Goal: Information Seeking & Learning: Compare options

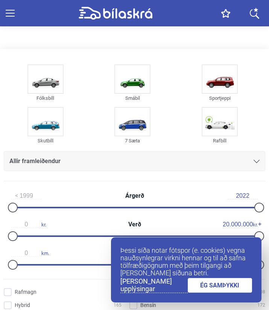
click at [225, 286] on link "ÉG SAMÞYKKI" at bounding box center [220, 285] width 65 height 15
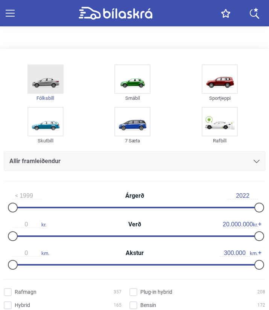
click at [57, 86] on img at bounding box center [45, 79] width 35 height 28
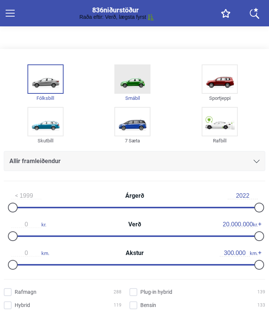
click at [133, 84] on img at bounding box center [132, 79] width 35 height 28
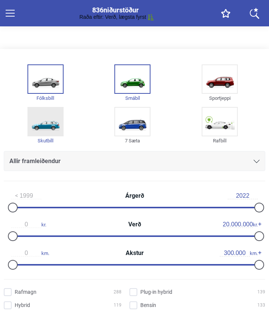
click at [51, 115] on img at bounding box center [45, 122] width 35 height 28
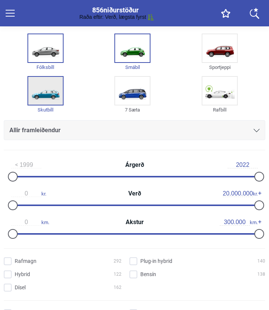
scroll to position [43, 0]
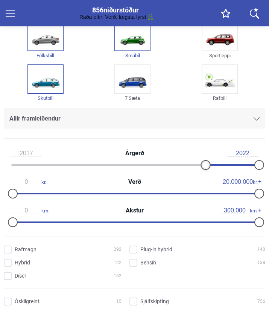
type input "2018"
drag, startPoint x: 12, startPoint y: 161, endPoint x: 213, endPoint y: 180, distance: 201.8
click at [213, 180] on div "2018 Árgerð 2022 0 kr. Verð 20.000.000 kr. 0 km. Akstur 300.000 km." at bounding box center [135, 188] width 262 height 86
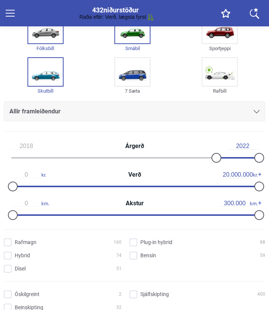
scroll to position [52, 0]
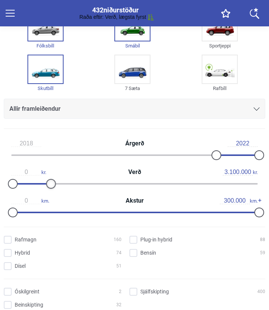
type input "3.000.000"
drag, startPoint x: 260, startPoint y: 184, endPoint x: 51, endPoint y: 199, distance: 210.1
click at [51, 199] on div "2018 Árgerð 2022 0 kr. Verð 3.000.000 kr. 0 km. Akstur 300.000 km." at bounding box center [135, 178] width 262 height 86
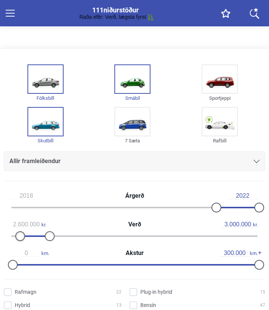
type input "2.900.000"
drag, startPoint x: 12, startPoint y: 237, endPoint x: 60, endPoint y: 239, distance: 47.5
click at [60, 239] on div "2.900.000 kr. Verð 3.000.000 kr." at bounding box center [135, 230] width 262 height 29
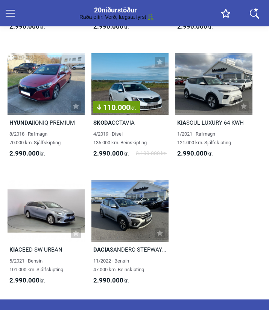
scroll to position [1294, 0]
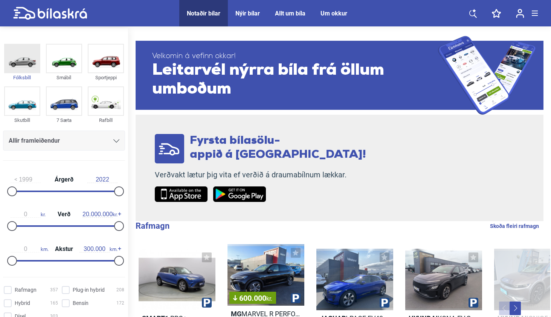
click at [30, 61] on img at bounding box center [22, 58] width 35 height 28
click at [69, 61] on img at bounding box center [64, 58] width 35 height 28
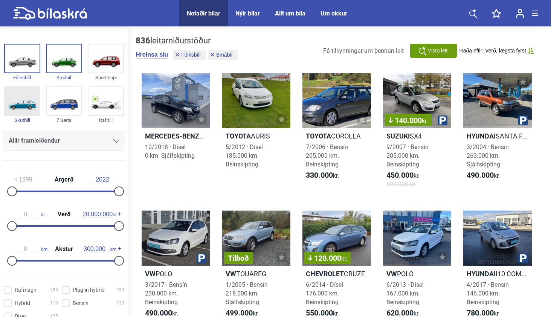
click at [20, 102] on img at bounding box center [22, 101] width 35 height 28
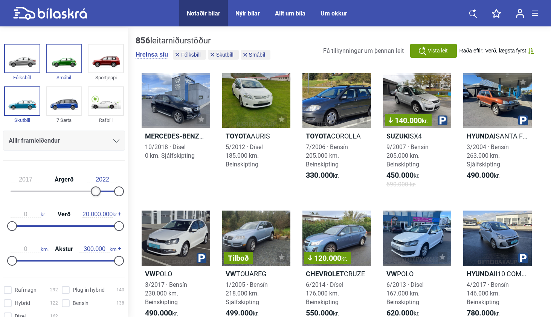
type input "2018"
drag, startPoint x: 10, startPoint y: 188, endPoint x: 95, endPoint y: 203, distance: 86.0
click at [95, 203] on div "2018 Árgerð 2022 0 kr. Verð 20.000.000 kr. 0 km. Akstur 300.000 km." at bounding box center [64, 219] width 128 height 104
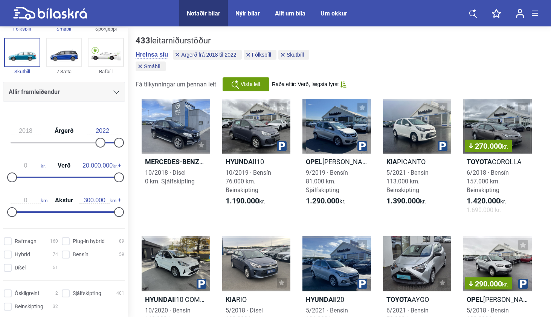
scroll to position [67, 0]
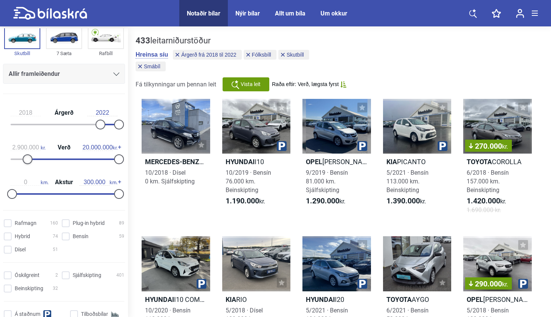
type input "3.000.000"
drag, startPoint x: 11, startPoint y: 160, endPoint x: 26, endPoint y: 159, distance: 15.5
click at [26, 159] on div at bounding box center [28, 159] width 10 height 10
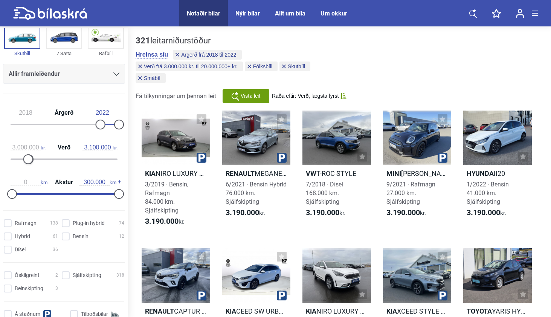
drag, startPoint x: 113, startPoint y: 159, endPoint x: 22, endPoint y: 145, distance: 91.8
click at [22, 145] on div "3.000.000 kr. Verð 3.100.000 kr." at bounding box center [64, 152] width 122 height 35
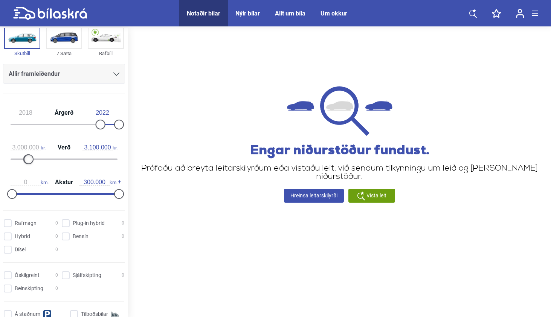
drag, startPoint x: 29, startPoint y: 160, endPoint x: 18, endPoint y: 160, distance: 10.9
click at [18, 160] on div at bounding box center [64, 159] width 107 height 2
type input "5.300.000"
drag, startPoint x: 25, startPoint y: 160, endPoint x: 37, endPoint y: 160, distance: 11.7
click at [37, 160] on div at bounding box center [40, 159] width 10 height 10
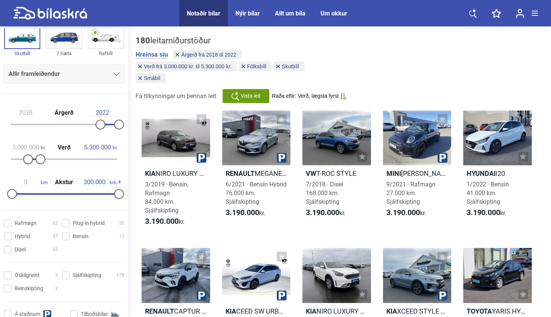
type input "2.900.000"
click at [27, 161] on div at bounding box center [28, 159] width 10 height 10
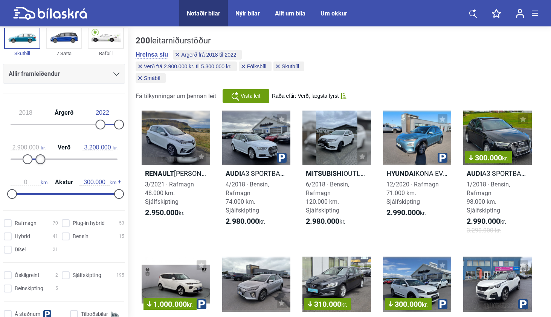
type input "3.000.000"
drag, startPoint x: 39, startPoint y: 161, endPoint x: 7, endPoint y: 156, distance: 32.7
click at [7, 156] on div "2.900.000 kr. Verð 3.000.000 kr." at bounding box center [64, 152] width 122 height 35
click at [65, 237] on input "Bensín 4" at bounding box center [94, 237] width 63 height 8
checkbox input "true"
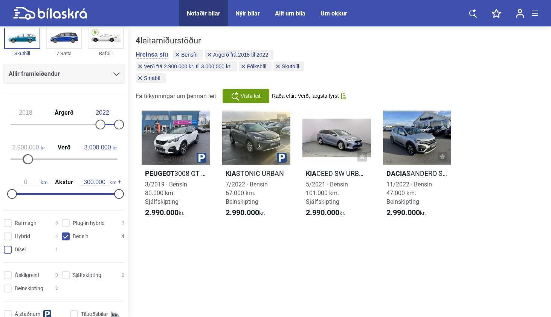
click at [9, 252] on input "Dísel 1" at bounding box center [32, 250] width 54 height 8
checkbox input "true"
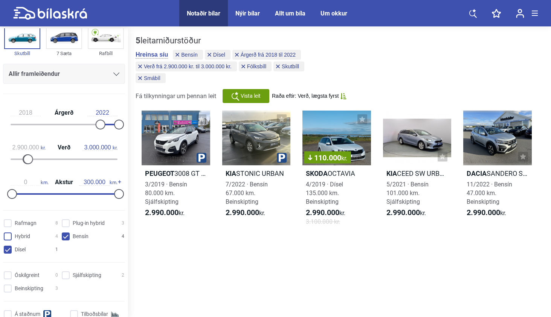
click at [10, 240] on input "Hybrid 4" at bounding box center [32, 237] width 54 height 8
checkbox input "true"
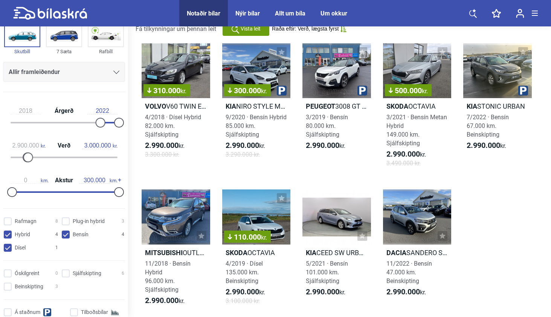
scroll to position [68, 0]
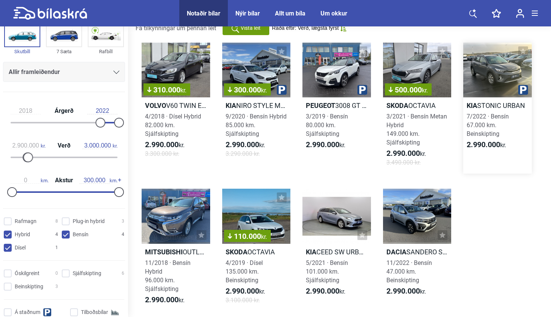
click at [498, 108] on h2 "Kia STONIC URBAN" at bounding box center [498, 105] width 69 height 9
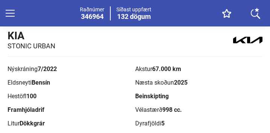
scroll to position [254, 0]
